Goal: Navigation & Orientation: Find specific page/section

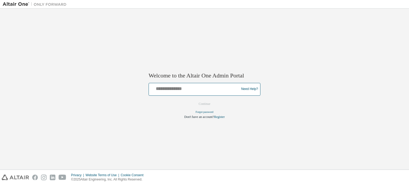
click at [188, 88] on input "text" at bounding box center [195, 88] width 88 height 8
type input "**********"
click at [198, 100] on button "Continue" at bounding box center [204, 104] width 23 height 8
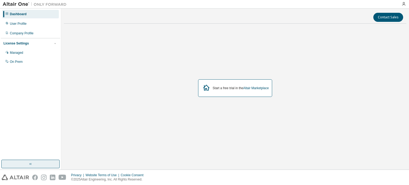
click at [38, 164] on button "button" at bounding box center [30, 164] width 58 height 9
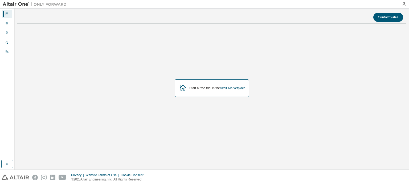
click at [5, 14] on div "Dashboard" at bounding box center [7, 14] width 10 height 9
click at [7, 165] on icon "button" at bounding box center [7, 164] width 4 height 4
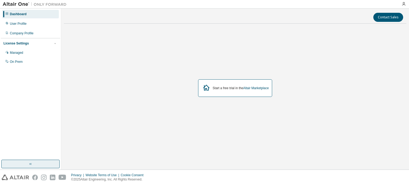
click at [11, 6] on img at bounding box center [36, 4] width 67 height 5
click at [16, 3] on img at bounding box center [36, 4] width 67 height 5
click at [20, 25] on div "User Profile" at bounding box center [18, 24] width 17 height 4
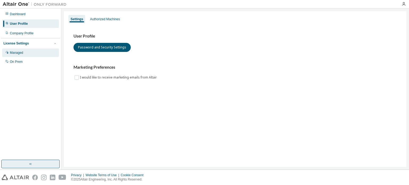
click at [26, 53] on div "Managed" at bounding box center [30, 52] width 57 height 9
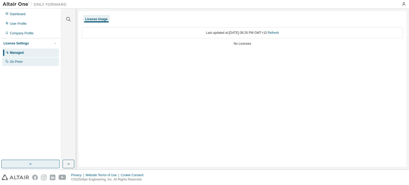
click at [12, 60] on div "On Prem" at bounding box center [16, 62] width 13 height 4
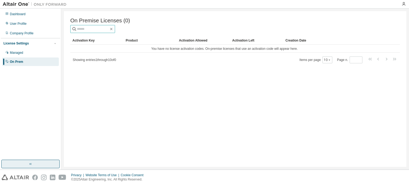
click at [96, 30] on input "text" at bounding box center [93, 28] width 32 height 5
click at [19, 15] on div "Dashboard" at bounding box center [18, 14] width 16 height 4
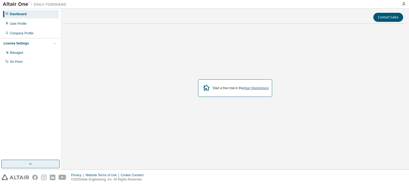
click at [252, 87] on link "Altair Marketplace" at bounding box center [256, 88] width 26 height 4
